Goal: Task Accomplishment & Management: Manage account settings

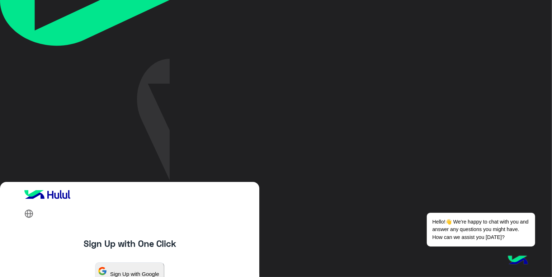
click at [95, 262] on button "Sign Up with Google" at bounding box center [129, 271] width 69 height 19
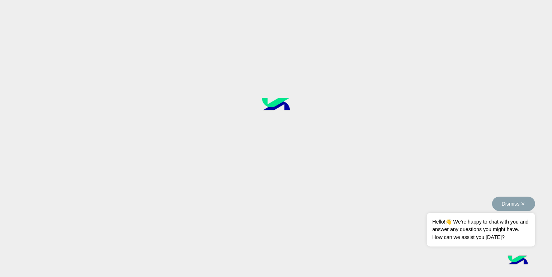
click at [521, 207] on button "Dismiss ✕" at bounding box center [513, 204] width 43 height 14
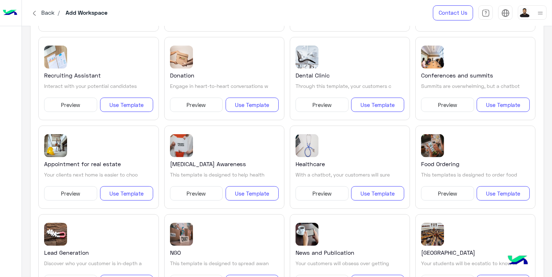
click at [196, 160] on h5 "[MEDICAL_DATA] Awareness" at bounding box center [208, 164] width 76 height 9
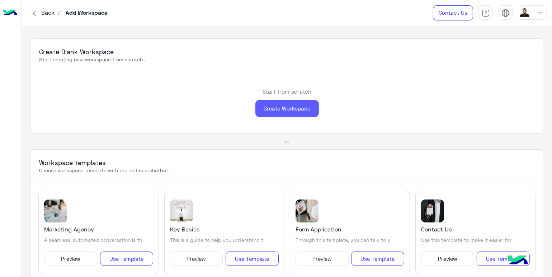
click at [271, 103] on div "Create Workspace" at bounding box center [288, 108] width 64 height 17
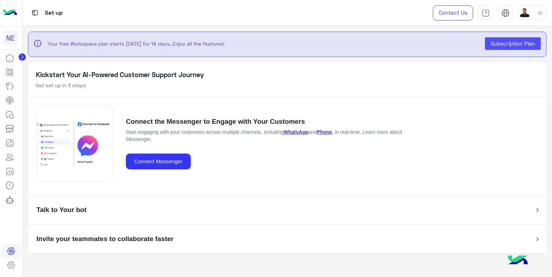
click at [524, 259] on img at bounding box center [518, 260] width 25 height 25
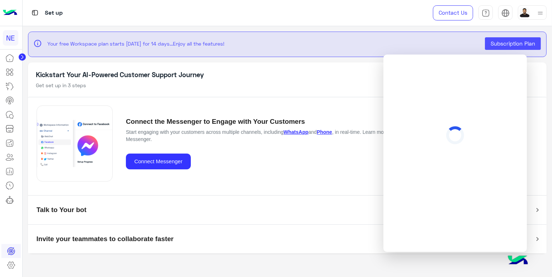
click at [524, 259] on img at bounding box center [518, 260] width 25 height 25
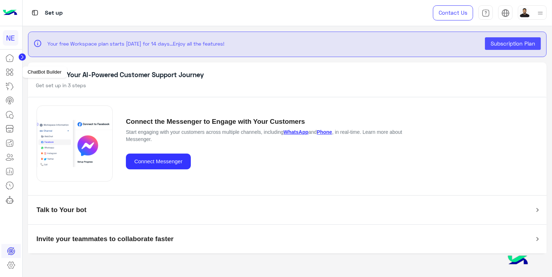
click at [13, 74] on icon at bounding box center [11, 74] width 3 height 3
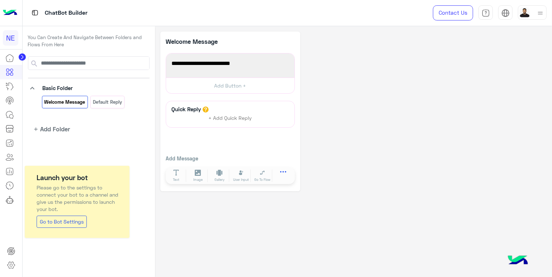
click at [282, 177] on button at bounding box center [283, 173] width 20 height 8
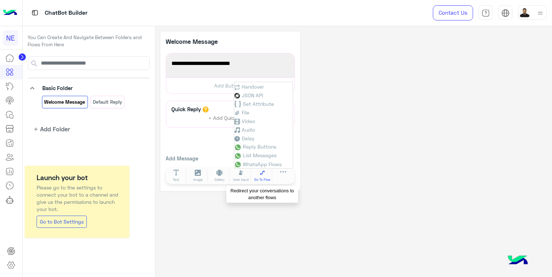
click at [263, 179] on span "Go To Flow" at bounding box center [262, 179] width 16 height 5
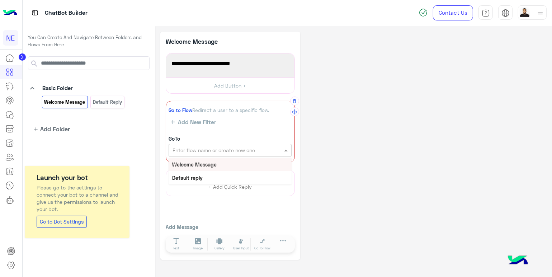
click at [232, 147] on input "text" at bounding box center [218, 151] width 91 height 8
click at [192, 121] on span "Add New Filter" at bounding box center [195, 122] width 41 height 6
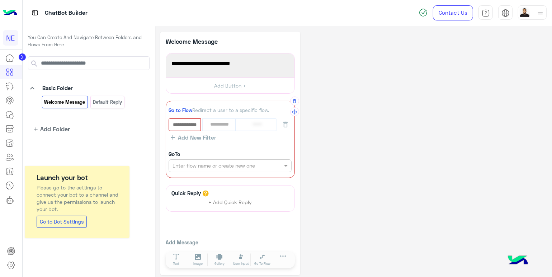
click at [210, 123] on div "*********" at bounding box center [230, 124] width 123 height 13
click at [285, 123] on icon "button" at bounding box center [286, 125] width 4 height 6
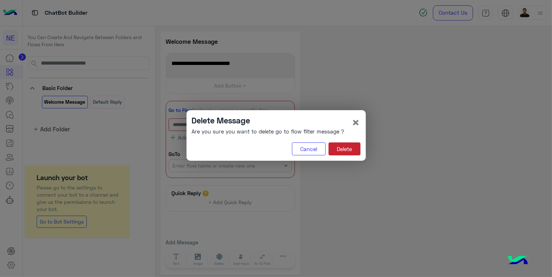
click at [347, 150] on button "Delete" at bounding box center [345, 148] width 32 height 13
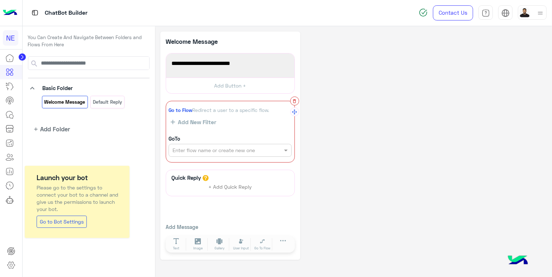
click at [293, 102] on icon "button" at bounding box center [294, 101] width 3 height 4
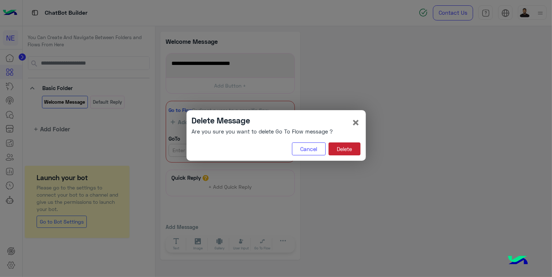
click at [342, 151] on button "Delete" at bounding box center [345, 148] width 32 height 13
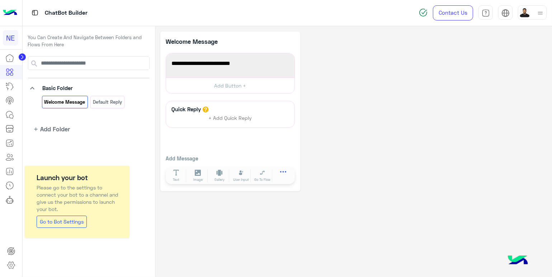
click at [280, 172] on icon at bounding box center [283, 171] width 6 height 1
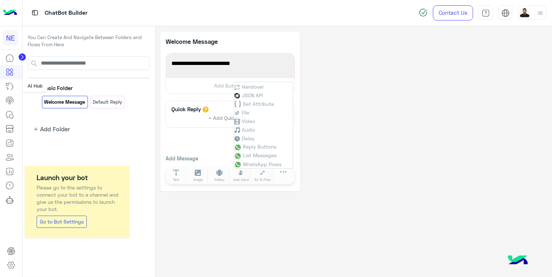
click at [8, 86] on icon at bounding box center [9, 86] width 9 height 9
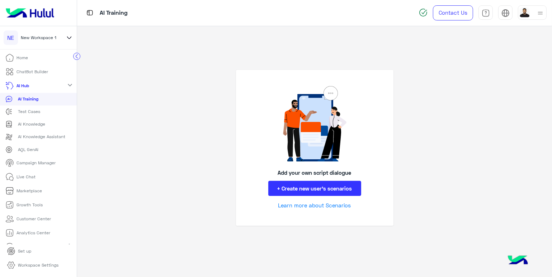
click at [67, 84] on mat-icon "expand_more" at bounding box center [70, 85] width 9 height 9
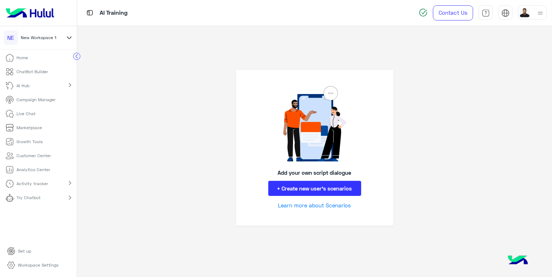
click at [67, 84] on mat-icon "chevron_right" at bounding box center [70, 85] width 9 height 9
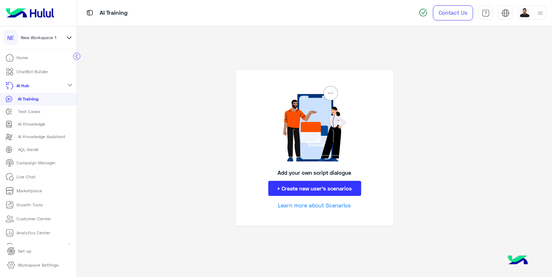
click at [67, 84] on mat-icon "expand_more" at bounding box center [70, 85] width 9 height 9
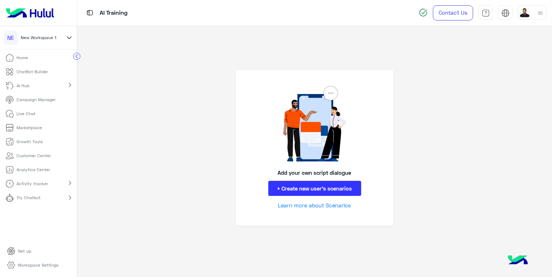
click at [67, 84] on mat-icon "chevron_right" at bounding box center [70, 85] width 9 height 9
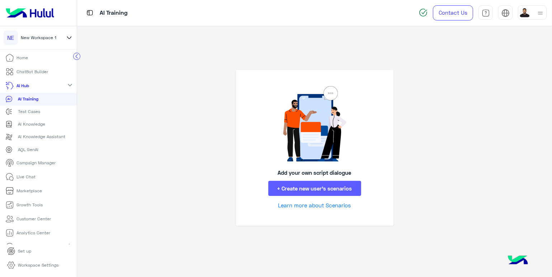
click at [308, 187] on button "+ Create new user’s scenarios" at bounding box center [314, 188] width 93 height 15
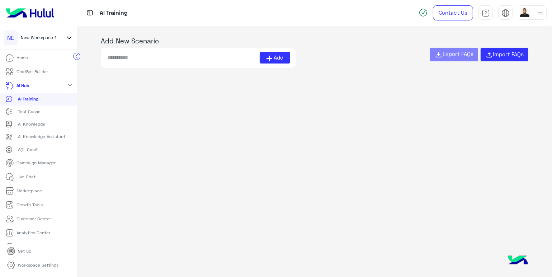
click at [40, 112] on div "Test Cases" at bounding box center [38, 111] width 66 height 7
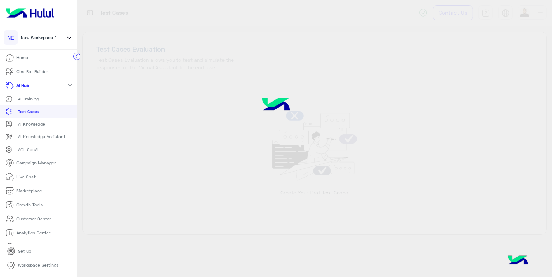
click at [40, 124] on p "AI Knowledge" at bounding box center [31, 124] width 27 height 6
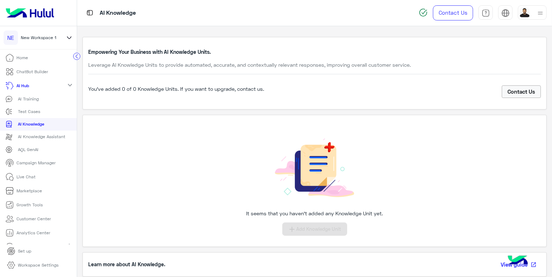
click at [34, 140] on p "AI Knowledge Assistant" at bounding box center [41, 137] width 47 height 6
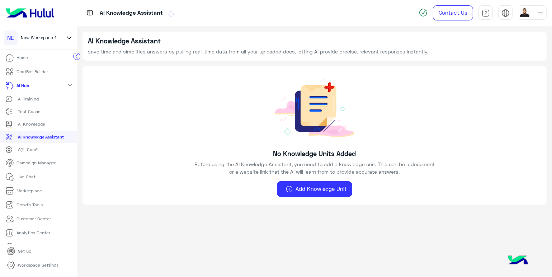
click at [41, 153] on div "AQL GenAI" at bounding box center [38, 149] width 66 height 7
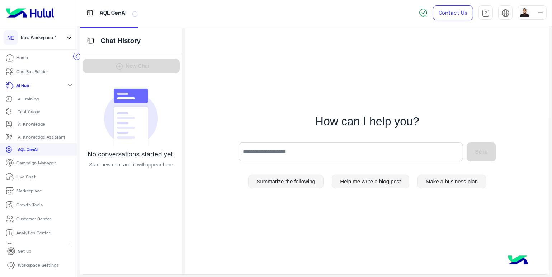
scroll to position [16, 0]
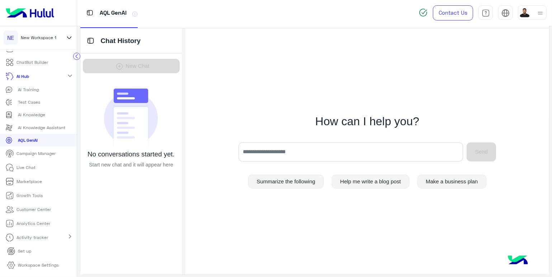
click at [63, 71] on div "expand_more" at bounding box center [70, 76] width 14 height 10
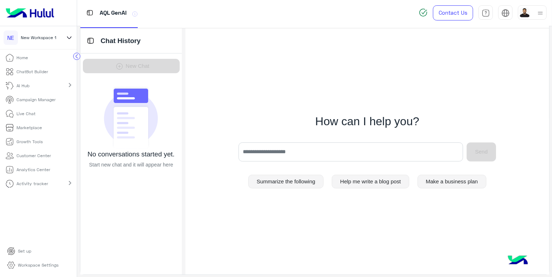
scroll to position [0, 0]
click at [66, 86] on mat-icon "chevron_right" at bounding box center [70, 85] width 9 height 9
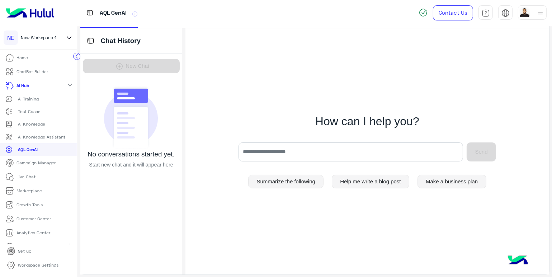
click at [68, 84] on mat-icon "expand_more" at bounding box center [70, 85] width 9 height 9
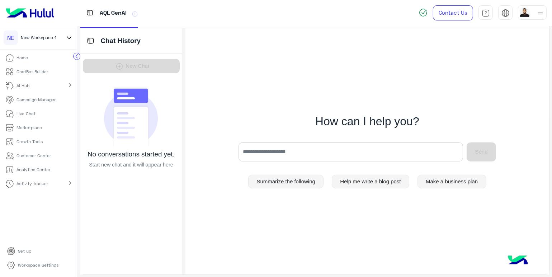
click at [56, 89] on div "AI Hub chevron_right" at bounding box center [38, 86] width 77 height 14
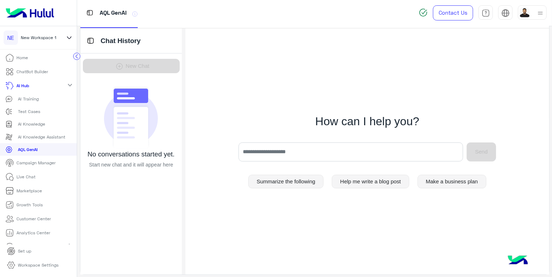
scroll to position [16, 0]
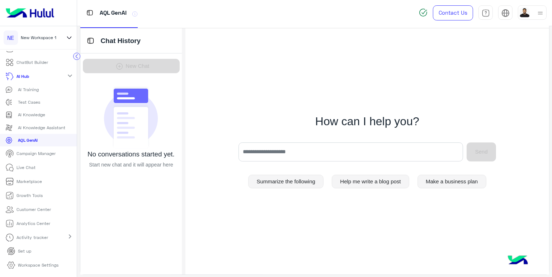
click at [32, 180] on p "Marketplace" at bounding box center [29, 181] width 25 height 6
click at [67, 71] on mat-icon "expand_more" at bounding box center [70, 75] width 9 height 9
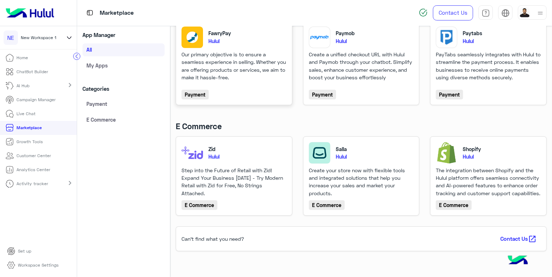
scroll to position [71, 0]
click at [33, 154] on p "Customer Center" at bounding box center [34, 156] width 34 height 6
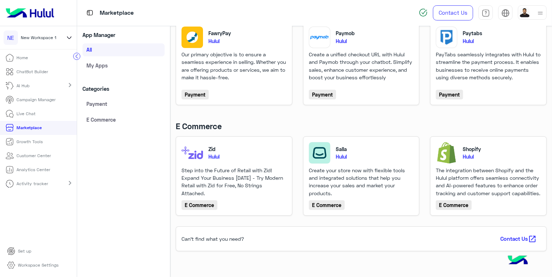
click at [33, 154] on p "Customer Center" at bounding box center [34, 156] width 34 height 6
click at [57, 158] on li "Customer Center" at bounding box center [38, 156] width 77 height 14
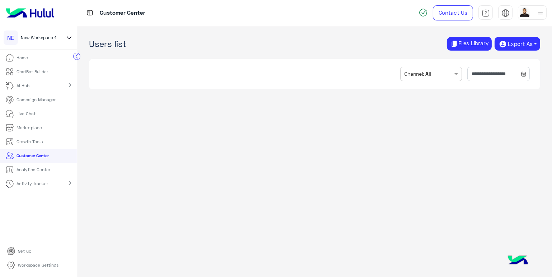
click at [40, 185] on p "Activity tracker" at bounding box center [33, 184] width 32 height 6
click at [25, 251] on p "Set up" at bounding box center [24, 251] width 13 height 6
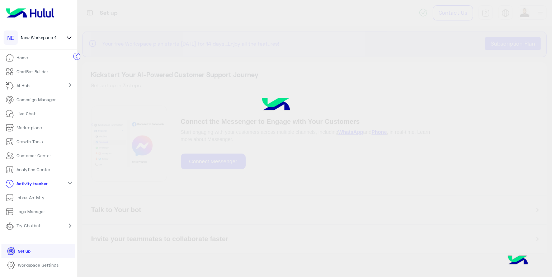
click at [25, 251] on p "Set up" at bounding box center [24, 251] width 13 height 6
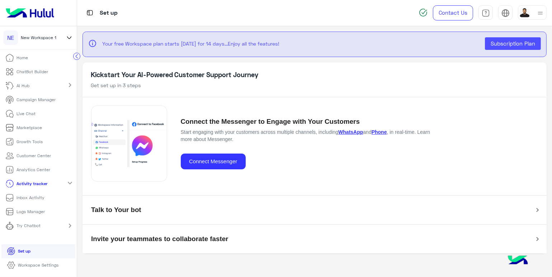
click at [25, 251] on p "Set up" at bounding box center [24, 251] width 13 height 6
click at [286, 216] on mat-expansion-panel-header "Talk to Your bot" at bounding box center [315, 210] width 464 height 29
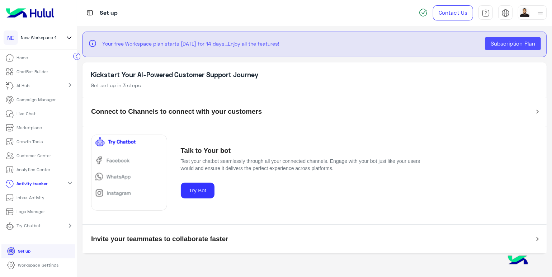
click at [159, 243] on mat-panel-title "Invite your teammates to collaborate faster" at bounding box center [310, 240] width 439 height 14
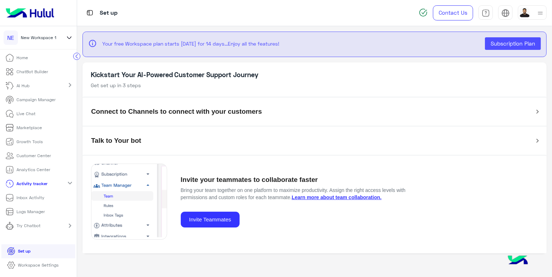
click at [22, 261] on link "Workspace Settings" at bounding box center [32, 265] width 63 height 14
click at [31, 264] on p "Workspace Settings" at bounding box center [38, 265] width 41 height 6
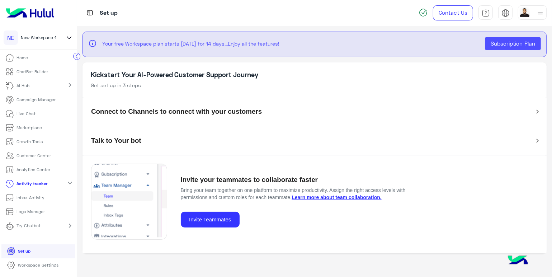
click at [31, 264] on p "Workspace Settings" at bounding box center [38, 265] width 41 height 6
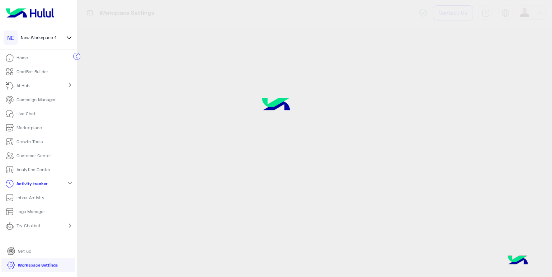
click at [47, 264] on p "Workspace Settings" at bounding box center [38, 265] width 40 height 6
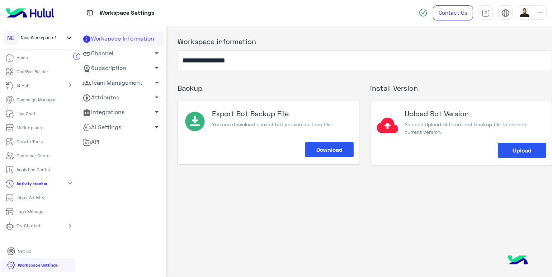
click at [154, 70] on span "arrow_drop_down" at bounding box center [157, 68] width 9 height 9
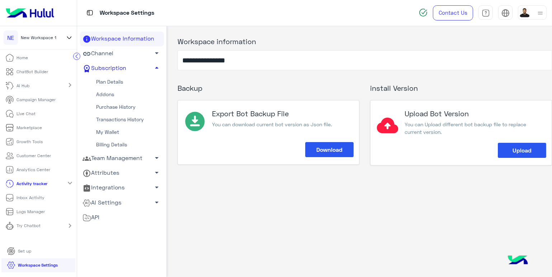
click at [153, 166] on link "Team Management arrow_drop_down" at bounding box center [122, 158] width 84 height 15
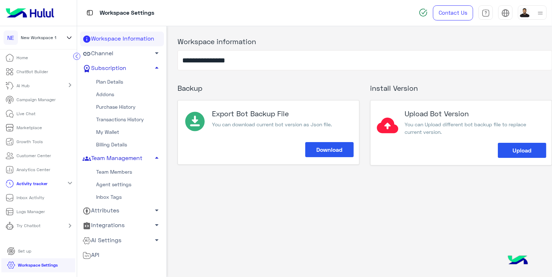
click at [154, 156] on span "arrow_drop_up" at bounding box center [157, 158] width 9 height 9
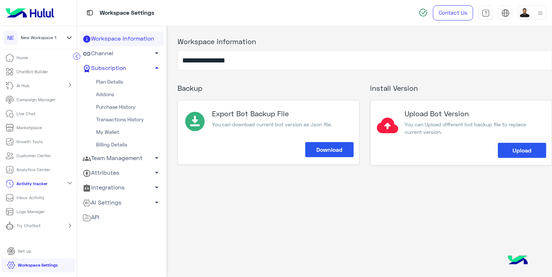
click at [153, 54] on span "arrow_drop_down" at bounding box center [157, 53] width 9 height 9
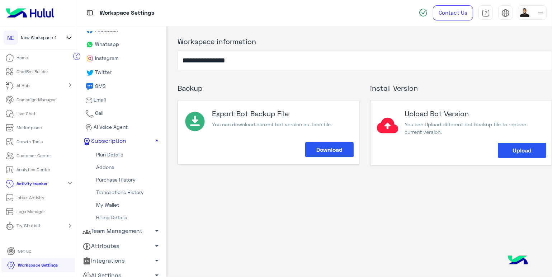
scroll to position [74, 0]
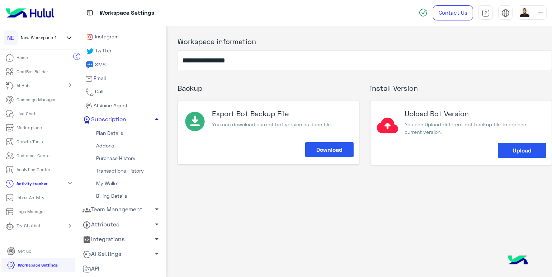
click at [103, 237] on link "Integrations arrow_drop_down" at bounding box center [122, 239] width 84 height 15
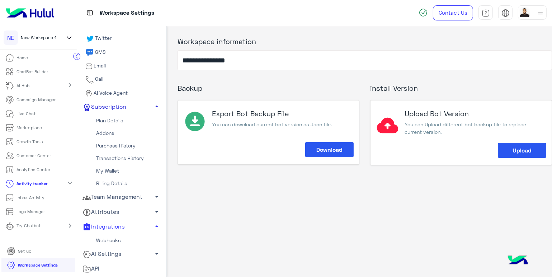
scroll to position [0, 0]
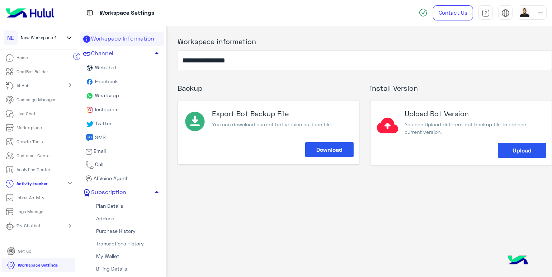
click at [98, 177] on span "AI Voice Agent" at bounding box center [111, 178] width 36 height 6
click at [67, 40] on icon at bounding box center [69, 37] width 8 height 9
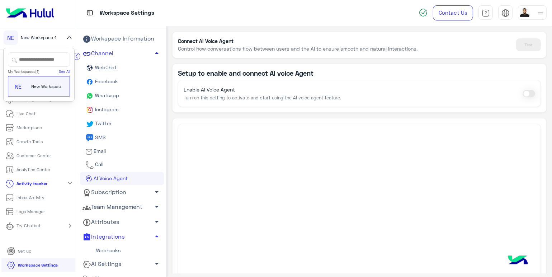
click at [67, 40] on icon at bounding box center [69, 37] width 8 height 9
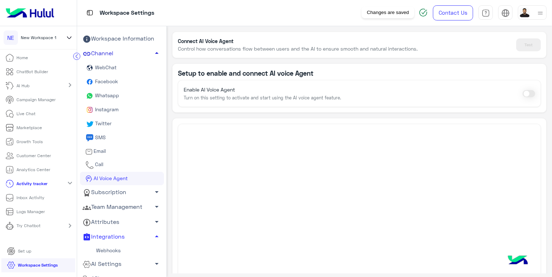
click at [402, 14] on div "Changes are saved" at bounding box center [388, 12] width 53 height 11
click at [296, 11] on div "Workspace Settings" at bounding box center [235, 13] width 317 height 26
click at [67, 37] on icon at bounding box center [69, 38] width 4 height 2
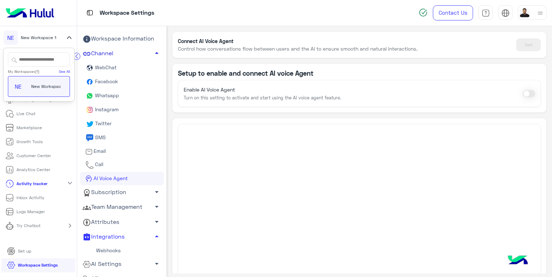
click at [67, 37] on icon at bounding box center [69, 37] width 8 height 9
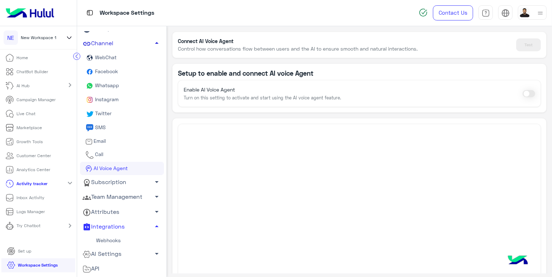
click at [28, 196] on p "Inbox Activity" at bounding box center [31, 198] width 28 height 6
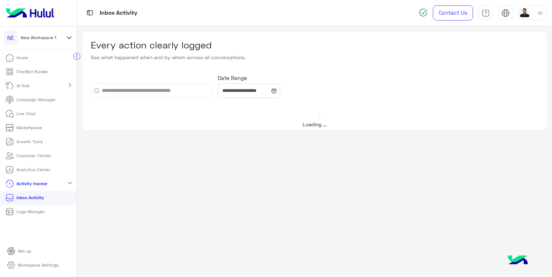
click at [51, 83] on div "AI Hub chevron_right" at bounding box center [38, 86] width 77 height 14
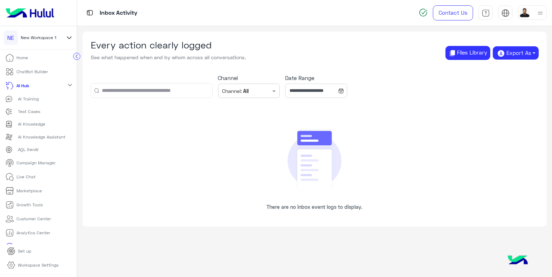
click at [51, 83] on div "AI Hub expand_more" at bounding box center [38, 86] width 77 height 14
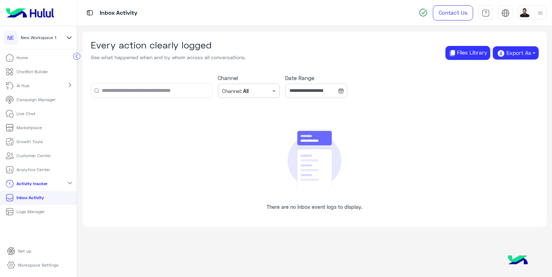
click at [45, 170] on p "Analytics Center" at bounding box center [34, 170] width 34 height 6
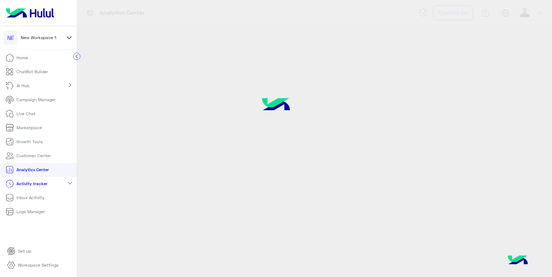
click at [14, 170] on link "Analytics Center" at bounding box center [27, 170] width 55 height 14
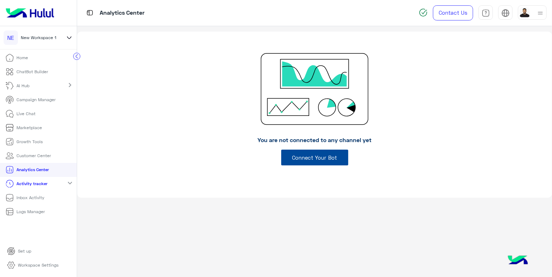
click at [18, 114] on p "Live Chat" at bounding box center [26, 114] width 19 height 6
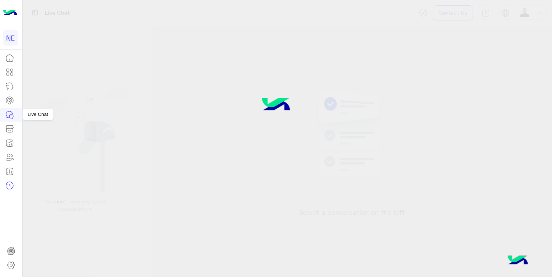
click at [11, 116] on icon at bounding box center [9, 115] width 9 height 9
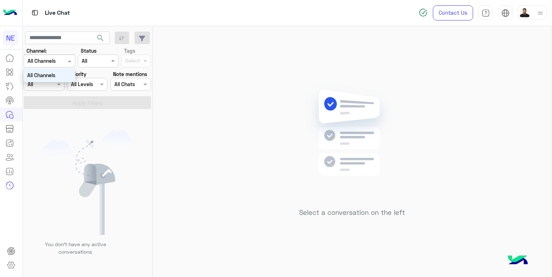
click at [64, 59] on div at bounding box center [49, 61] width 51 height 8
drag, startPoint x: 64, startPoint y: 59, endPoint x: 111, endPoint y: 60, distance: 47.7
click at [111, 60] on div "Channel: Channel All Channels Status Channel All Tags Select" at bounding box center [88, 57] width 130 height 20
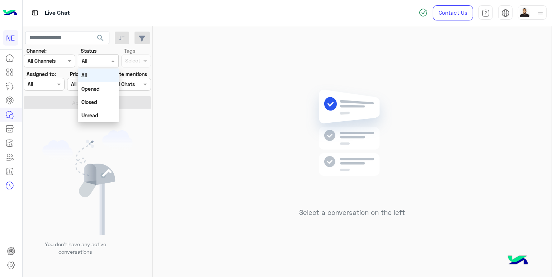
click at [111, 60] on span at bounding box center [113, 61] width 9 height 8
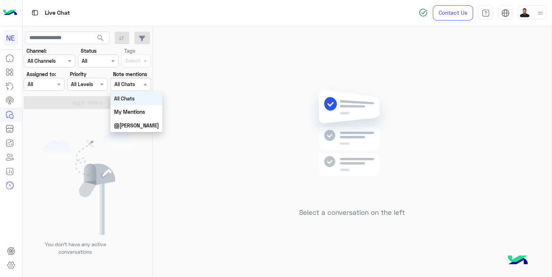
click at [138, 88] on div "Select All Chats" at bounding box center [131, 84] width 41 height 13
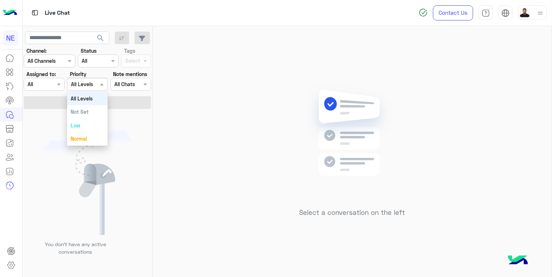
click at [96, 81] on div at bounding box center [87, 84] width 40 height 8
click at [544, 13] on img at bounding box center [540, 13] width 9 height 9
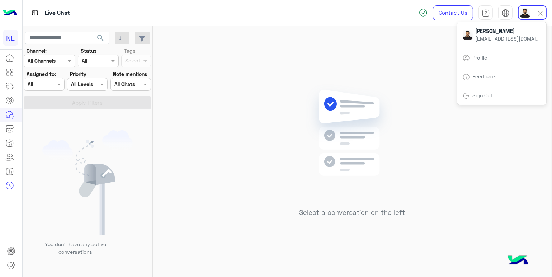
click at [479, 94] on link "Sign Out" at bounding box center [483, 95] width 20 height 6
